Goal: Transaction & Acquisition: Purchase product/service

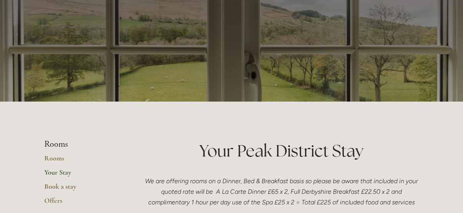
scroll to position [51, 0]
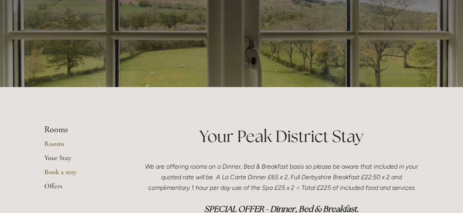
click at [50, 186] on link "Offers" at bounding box center [81, 189] width 75 height 14
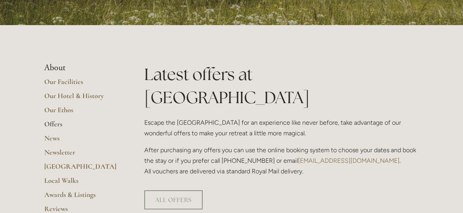
scroll to position [115, 0]
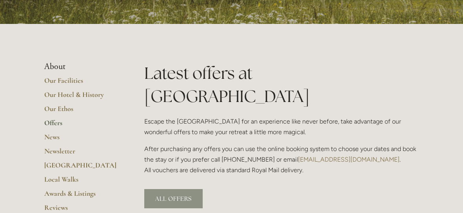
click at [164, 189] on link "ALL OFFERS" at bounding box center [173, 198] width 58 height 19
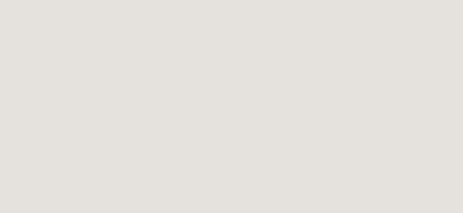
scroll to position [1070, 0]
